Goal: Information Seeking & Learning: Learn about a topic

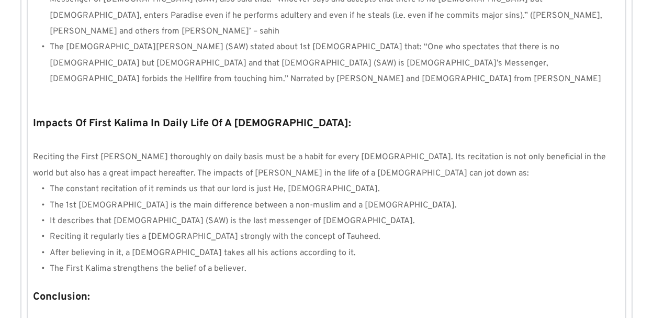
scroll to position [1028, 0]
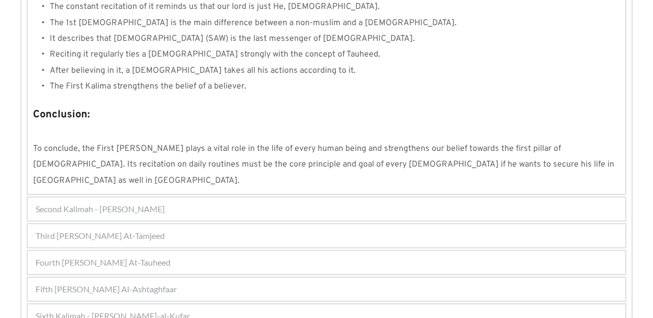
click at [134, 256] on span "Fourth [PERSON_NAME] At-Tauheed" at bounding box center [103, 262] width 135 height 13
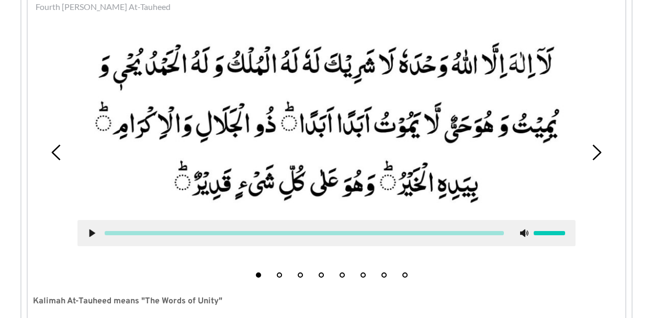
scroll to position [334, 0]
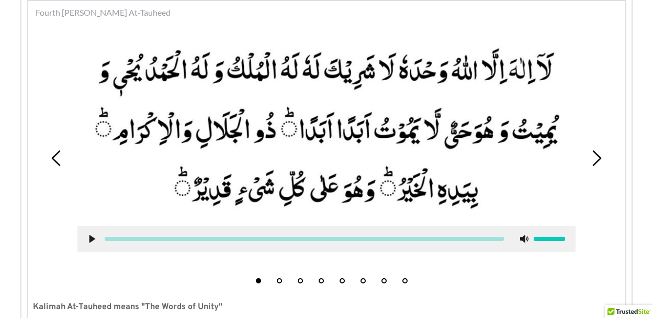
click at [339, 281] on li "5" at bounding box center [342, 278] width 10 height 10
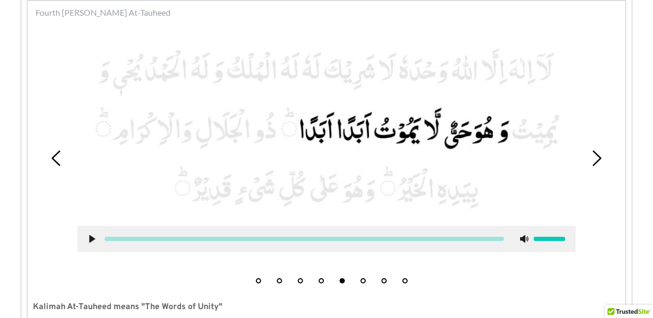
click at [366, 284] on div "1 2 3 4 5 6 7 8" at bounding box center [326, 158] width 587 height 260
click at [321, 281] on button "4" at bounding box center [321, 280] width 5 height 5
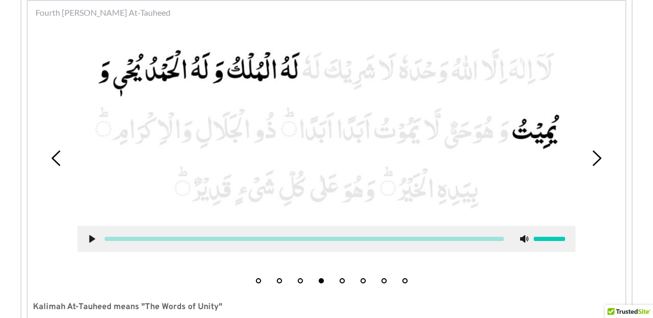
click at [90, 237] on use at bounding box center [92, 239] width 6 height 8
click at [91, 240] on use at bounding box center [91, 239] width 7 height 8
click at [91, 240] on use at bounding box center [92, 239] width 6 height 8
click at [91, 240] on use at bounding box center [91, 239] width 7 height 8
